Goal: Information Seeking & Learning: Learn about a topic

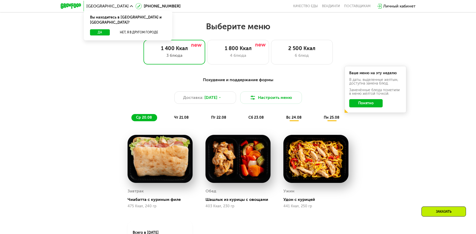
scroll to position [231, 0]
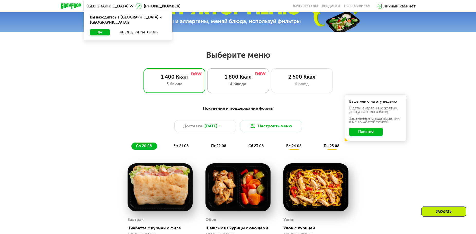
click at [247, 79] on div "1 800 Ккал" at bounding box center [238, 77] width 51 height 6
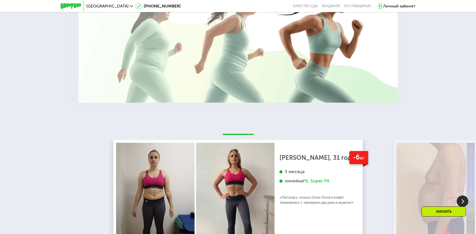
scroll to position [977, 0]
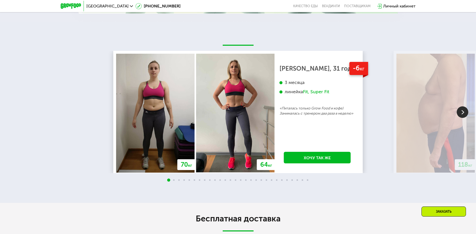
click at [464, 114] on img at bounding box center [463, 112] width 12 height 12
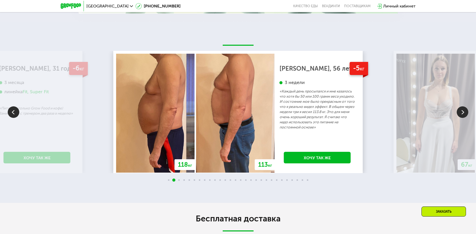
click at [464, 114] on img at bounding box center [463, 112] width 12 height 12
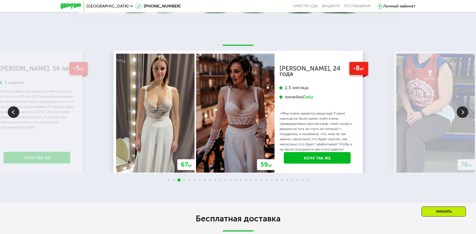
click at [464, 114] on img at bounding box center [463, 112] width 12 height 12
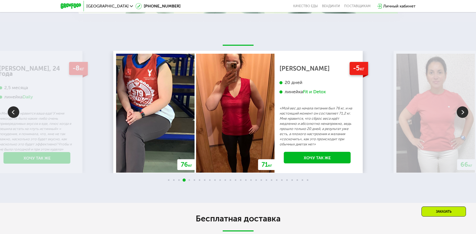
click at [464, 114] on img at bounding box center [463, 112] width 12 height 12
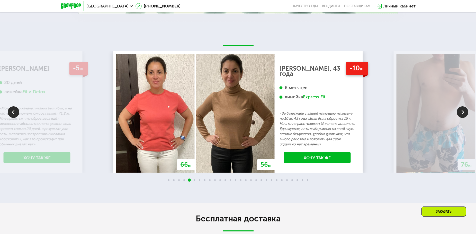
click at [464, 114] on img at bounding box center [463, 112] width 12 height 12
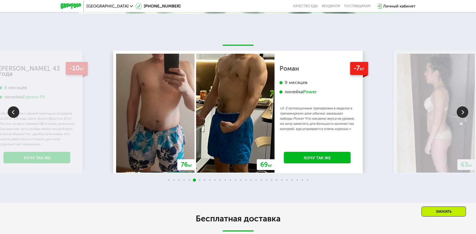
click at [464, 114] on img at bounding box center [463, 112] width 12 height 12
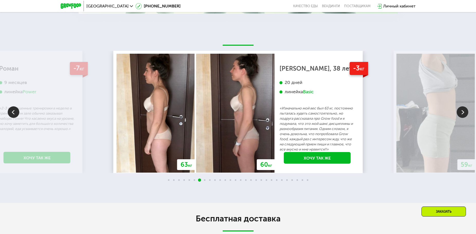
click at [464, 114] on img at bounding box center [463, 112] width 12 height 12
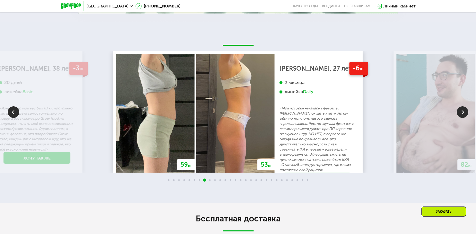
click at [464, 114] on img at bounding box center [463, 112] width 12 height 12
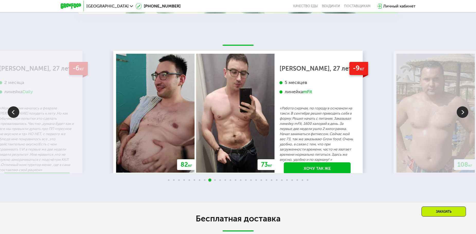
click at [464, 114] on img at bounding box center [463, 112] width 12 height 12
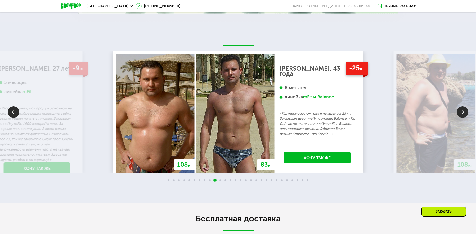
click at [464, 114] on img at bounding box center [463, 112] width 12 height 12
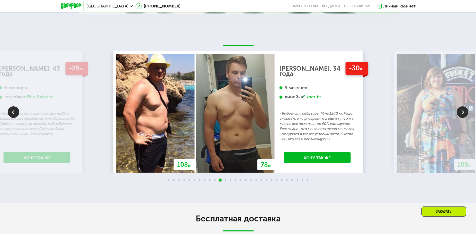
click at [464, 114] on img at bounding box center [463, 112] width 12 height 12
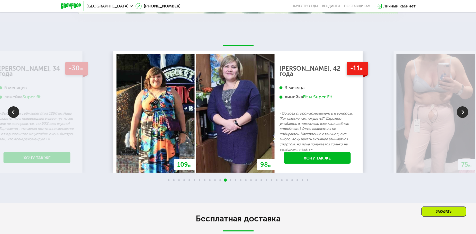
click at [464, 114] on img at bounding box center [463, 112] width 12 height 12
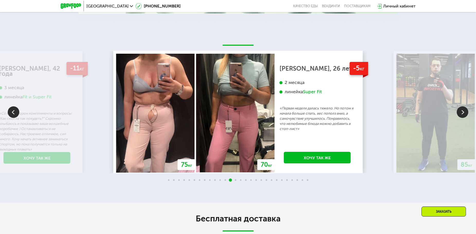
click at [464, 114] on img at bounding box center [463, 112] width 12 height 12
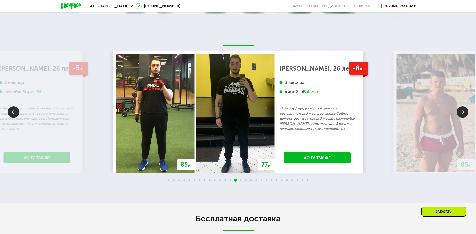
click at [464, 114] on img at bounding box center [463, 112] width 12 height 12
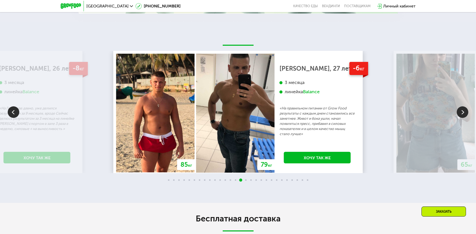
click at [464, 114] on img at bounding box center [463, 112] width 12 height 12
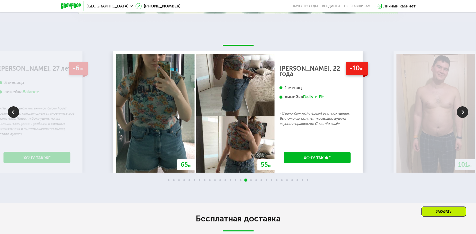
click at [464, 114] on img at bounding box center [463, 112] width 12 height 12
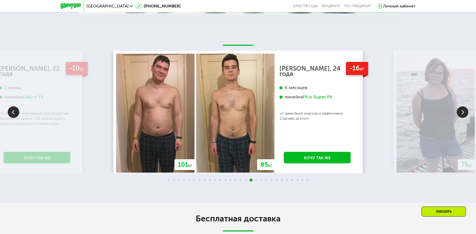
click at [464, 114] on img at bounding box center [463, 112] width 12 height 12
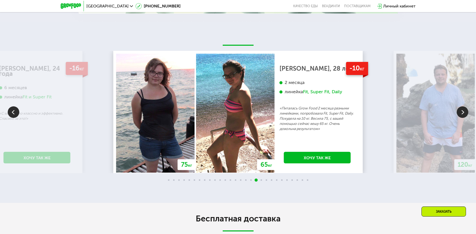
click at [464, 114] on img at bounding box center [463, 112] width 12 height 12
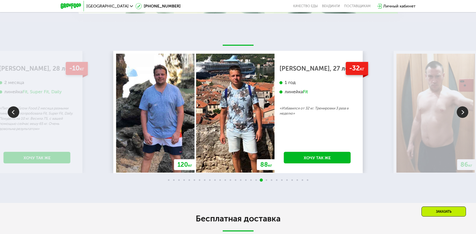
click at [464, 114] on img at bounding box center [463, 112] width 12 height 12
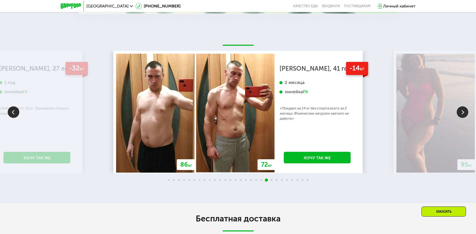
click at [464, 114] on img at bounding box center [463, 112] width 12 height 12
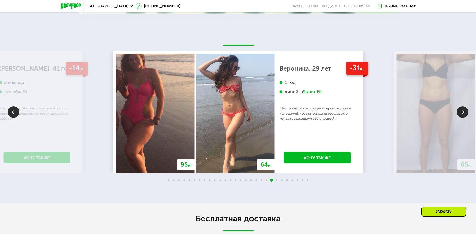
click at [464, 114] on img at bounding box center [463, 112] width 12 height 12
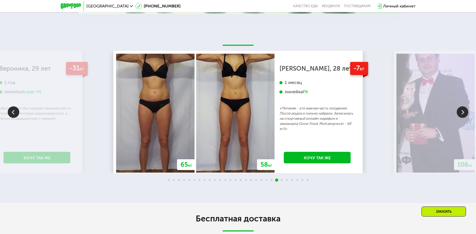
click at [464, 114] on img at bounding box center [463, 112] width 12 height 12
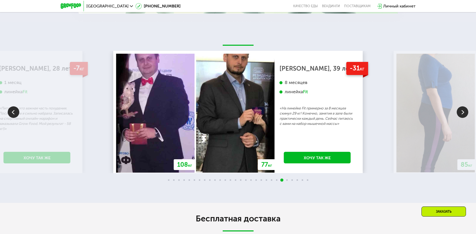
click at [464, 114] on img at bounding box center [463, 112] width 12 height 12
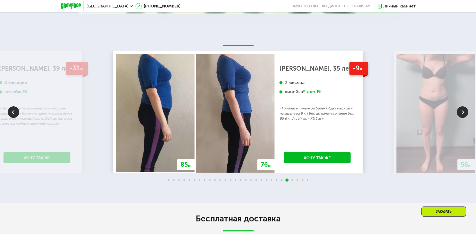
click at [464, 114] on img at bounding box center [463, 112] width 12 height 12
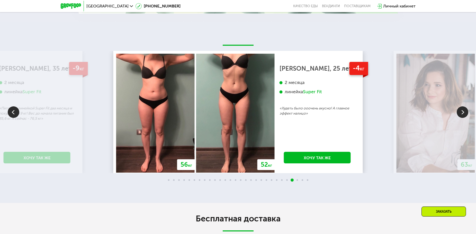
click at [464, 114] on img at bounding box center [463, 112] width 12 height 12
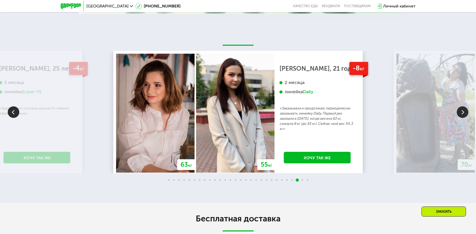
click at [464, 114] on img at bounding box center [463, 112] width 12 height 12
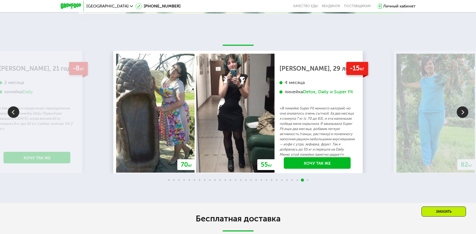
click at [464, 114] on img at bounding box center [463, 112] width 12 height 12
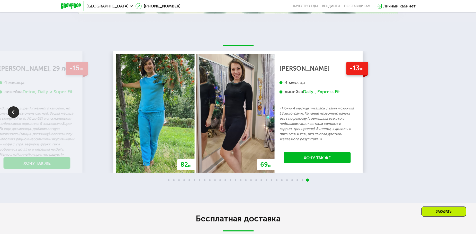
click at [464, 114] on div "70 кг 64 кг -6 кг [PERSON_NAME], 31 год 3 месяца линейка Fit, Super Fit «Питала…" at bounding box center [238, 112] width 476 height 122
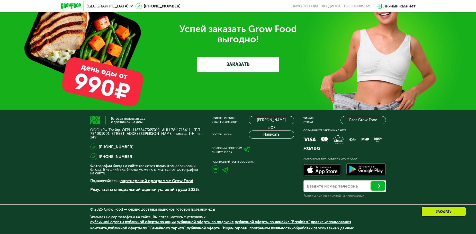
scroll to position [1633, 0]
